Goal: Transaction & Acquisition: Purchase product/service

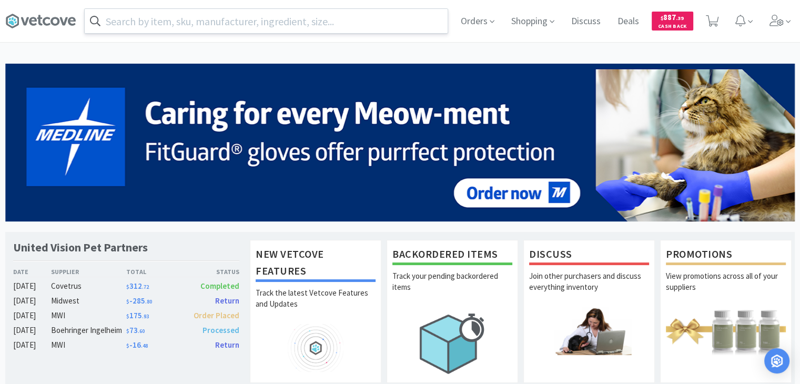
click at [314, 26] on input "text" at bounding box center [266, 21] width 363 height 24
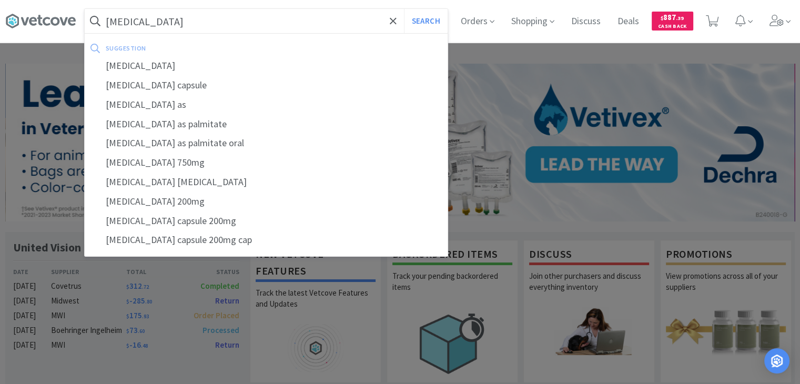
type input "[MEDICAL_DATA]"
click at [404, 9] on button "Search" at bounding box center [426, 21] width 44 height 24
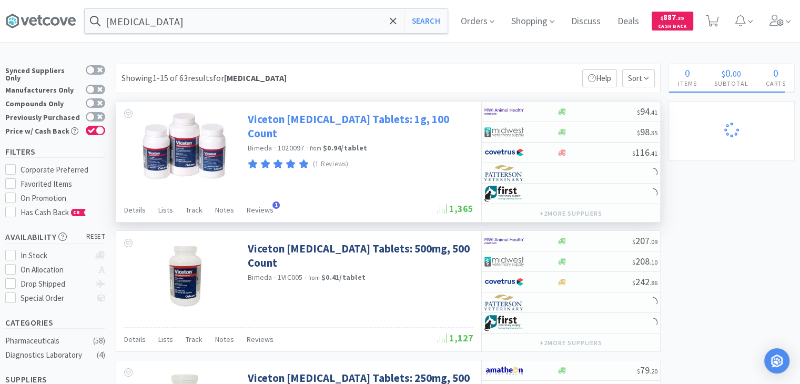
click at [310, 118] on link "Viceton [MEDICAL_DATA] Tablets: 1g, 100 Count" at bounding box center [359, 126] width 223 height 29
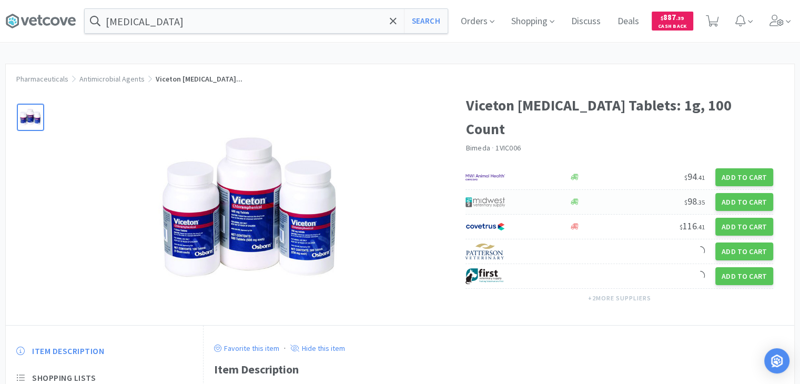
click at [599, 192] on div "$ 98 . 35 Add to Cart" at bounding box center [620, 202] width 308 height 25
select select "1"
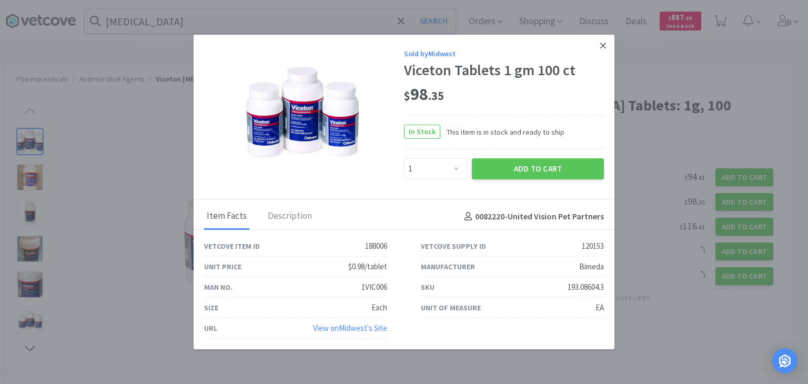
click at [600, 48] on icon at bounding box center [603, 45] width 6 height 9
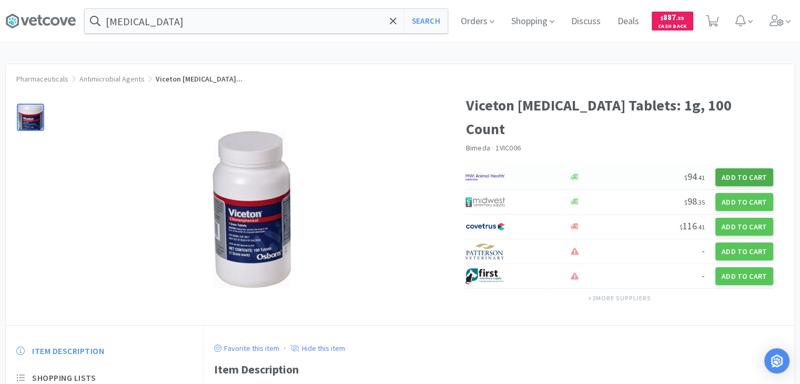
click at [728, 175] on button "Add to Cart" at bounding box center [745, 177] width 58 height 18
select select "1"
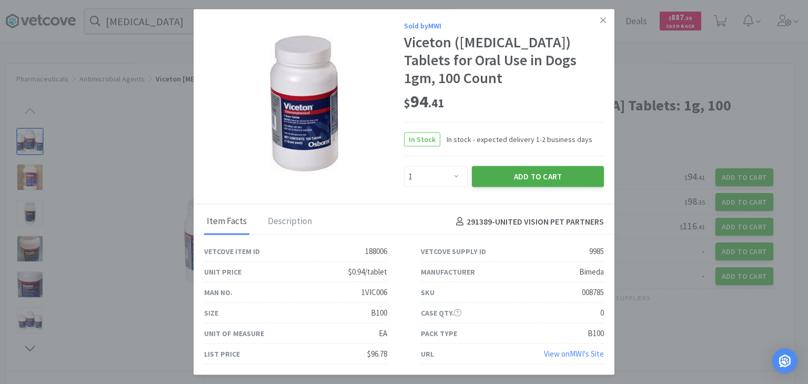
click at [532, 171] on button "Add to Cart" at bounding box center [538, 176] width 132 height 21
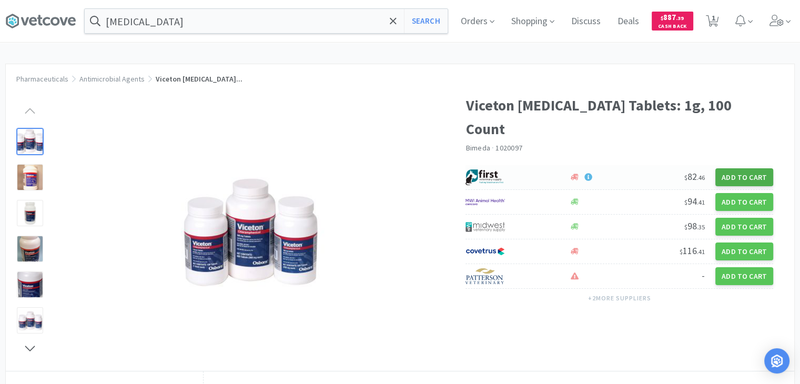
click at [731, 182] on button "Add to Cart" at bounding box center [745, 177] width 58 height 18
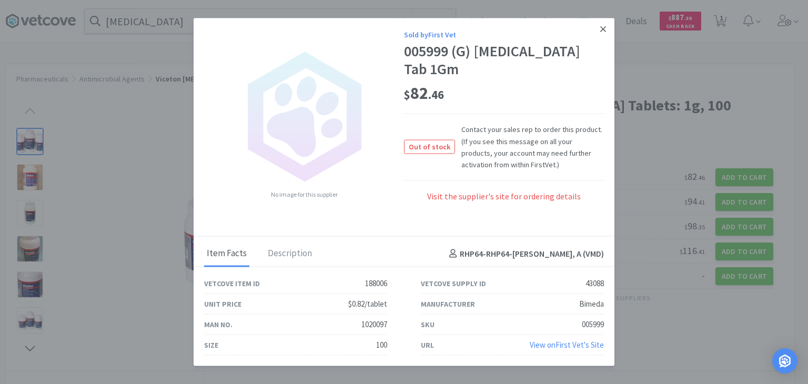
click at [598, 34] on link at bounding box center [603, 29] width 18 height 23
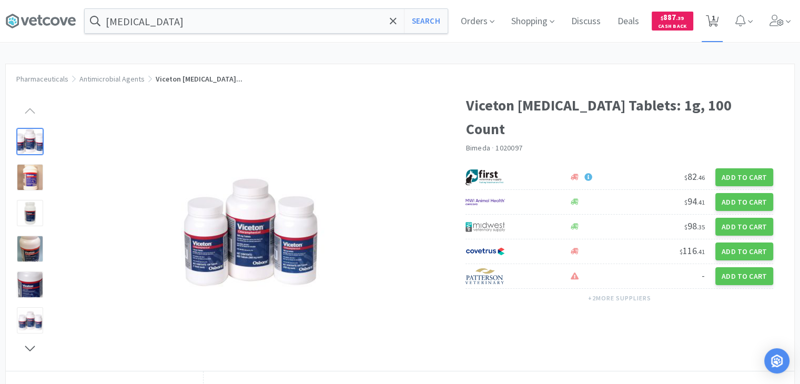
click at [716, 24] on span "1" at bounding box center [714, 18] width 4 height 42
select select "1"
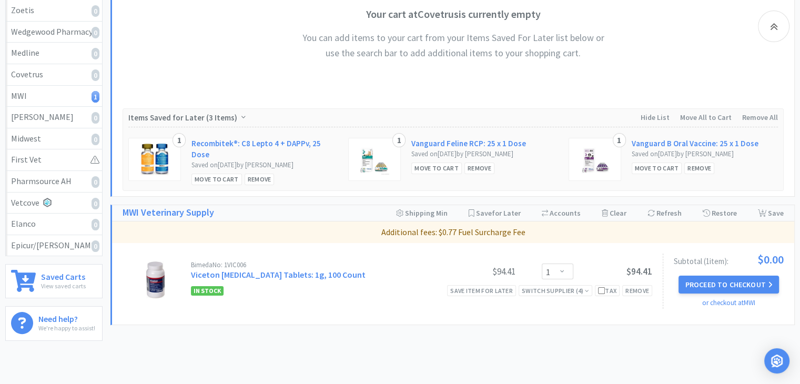
scroll to position [182, 0]
click at [559, 285] on div "Switch Supplier ( 4 )" at bounding box center [555, 290] width 67 height 10
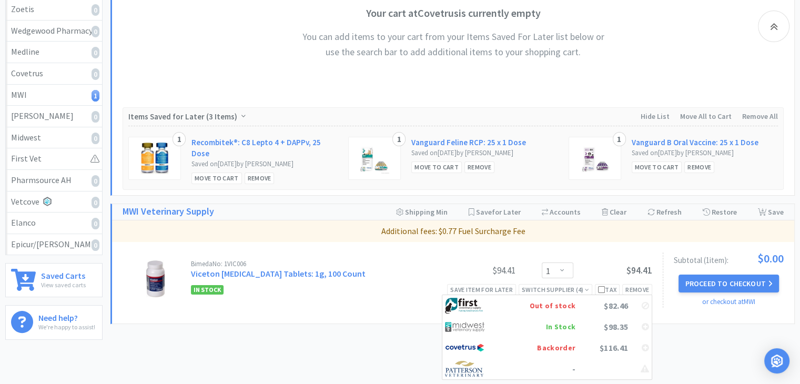
click at [357, 330] on div "All Shopping Carts Manage All Your Shopping Carts In One Place Refresh Carts Pr…" at bounding box center [452, 110] width 685 height 456
